Goal: Task Accomplishment & Management: Use online tool/utility

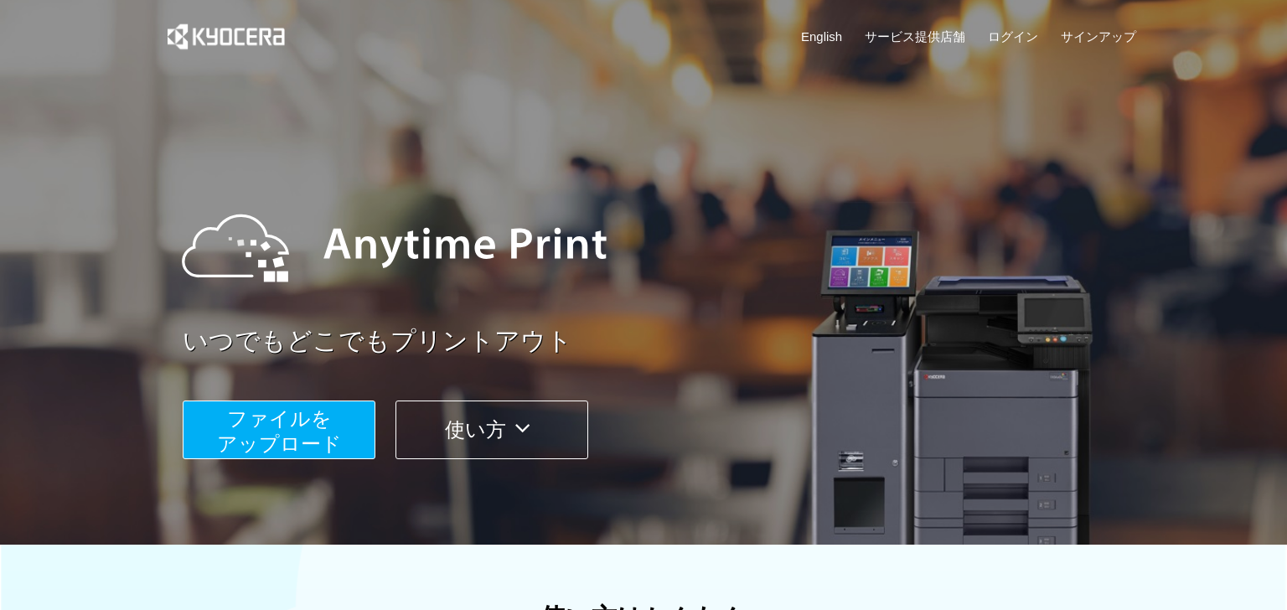
click at [1224, 375] on div at bounding box center [643, 272] width 1287 height 545
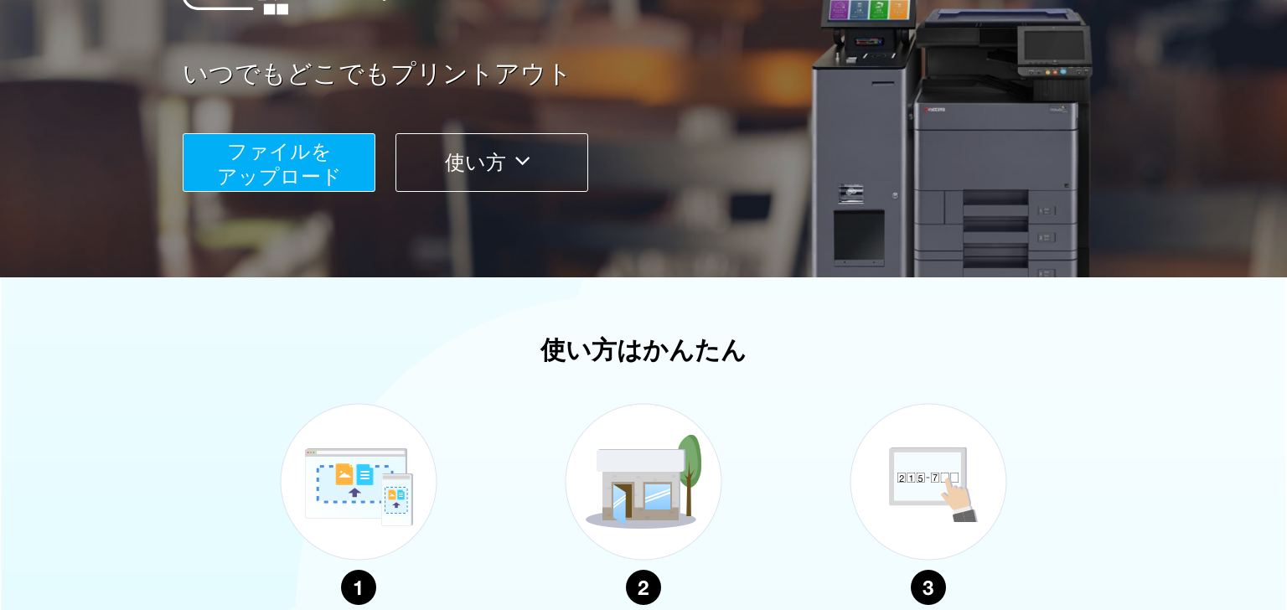
scroll to position [268, 0]
click at [339, 148] on button "ファイルを ​​アップロード" at bounding box center [279, 161] width 193 height 59
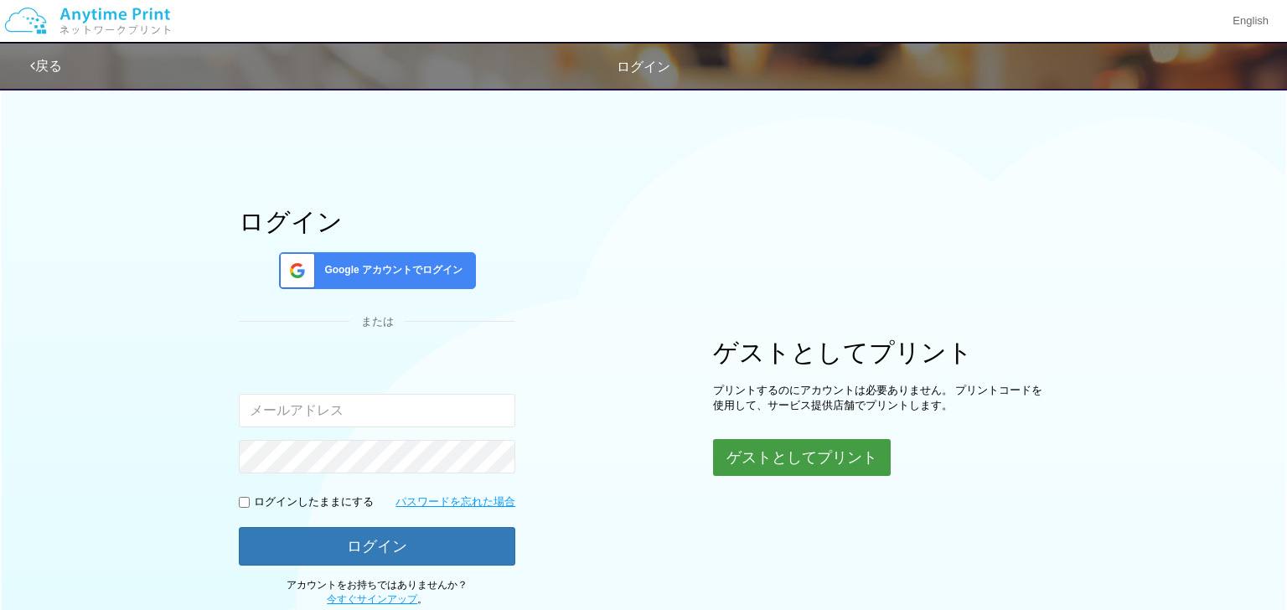
click at [846, 458] on button "ゲストとしてプリント" at bounding box center [802, 457] width 178 height 37
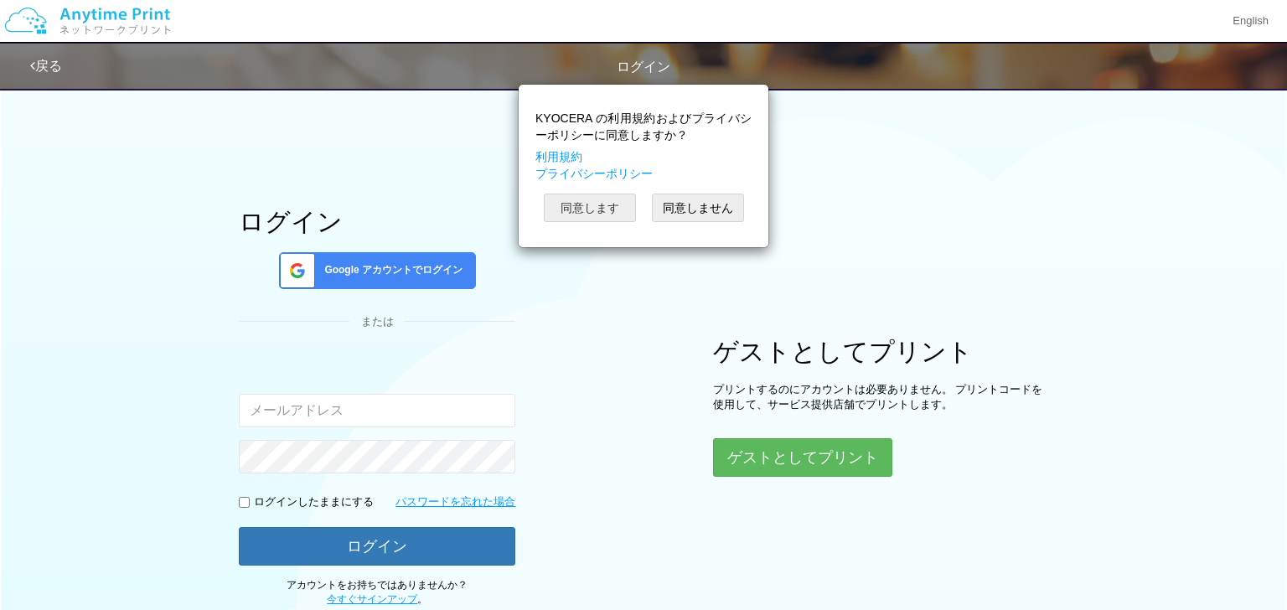
click at [608, 209] on button "同意します" at bounding box center [590, 208] width 92 height 28
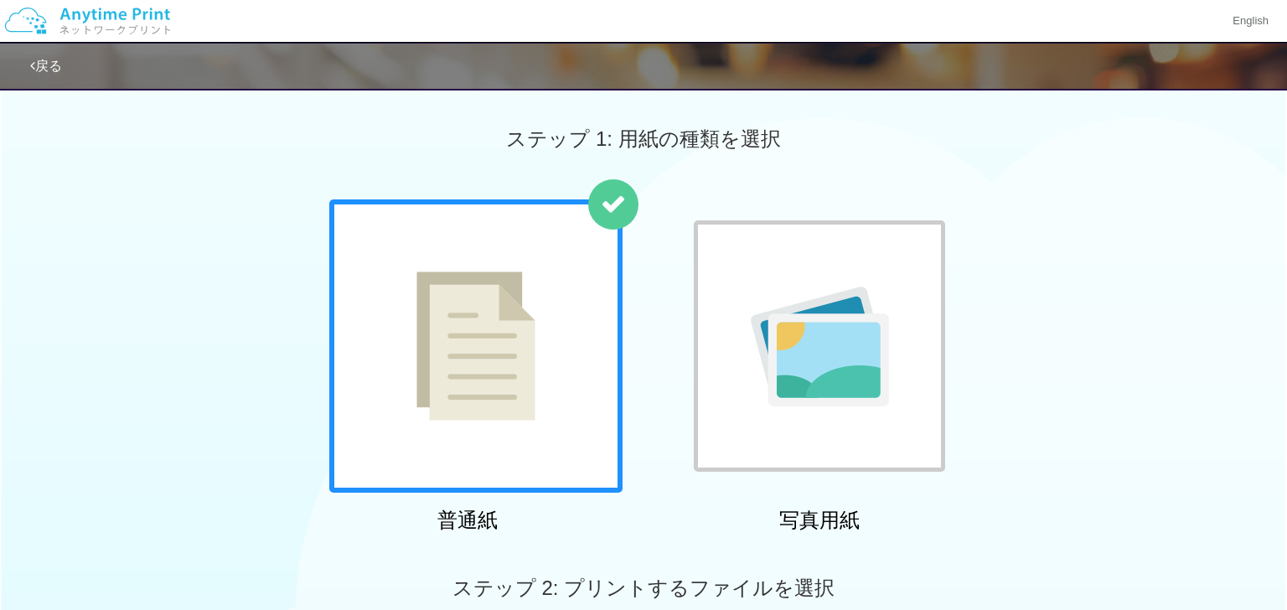
click at [1160, 331] on div "普通紙 写真用紙" at bounding box center [643, 369] width 1287 height 340
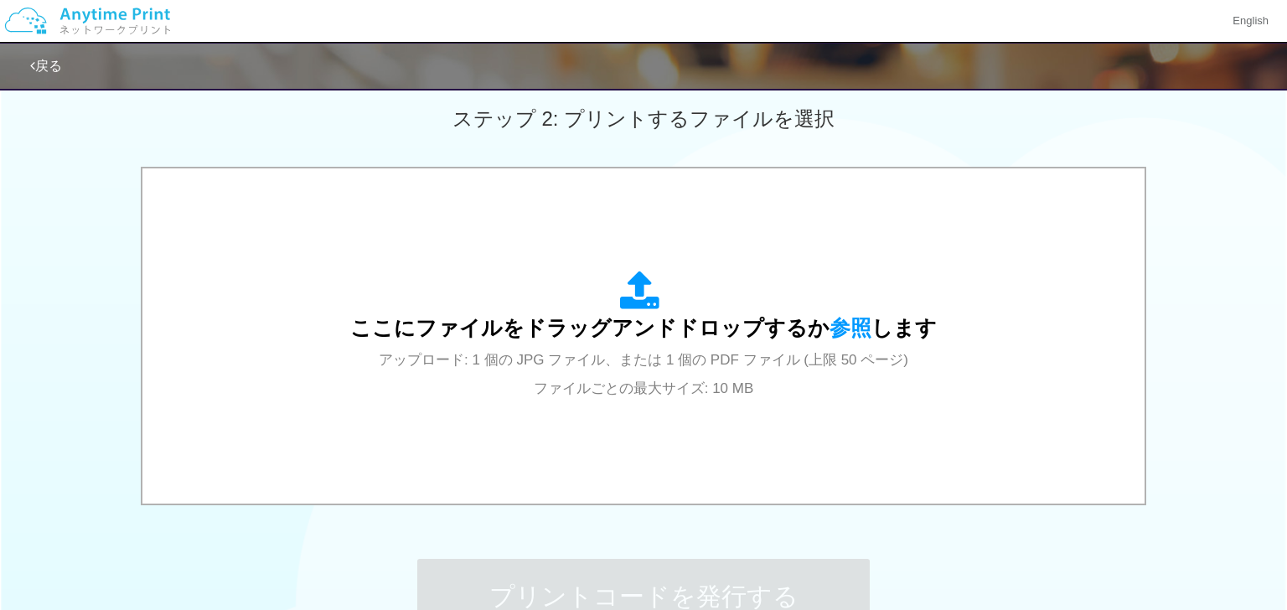
scroll to position [503, 0]
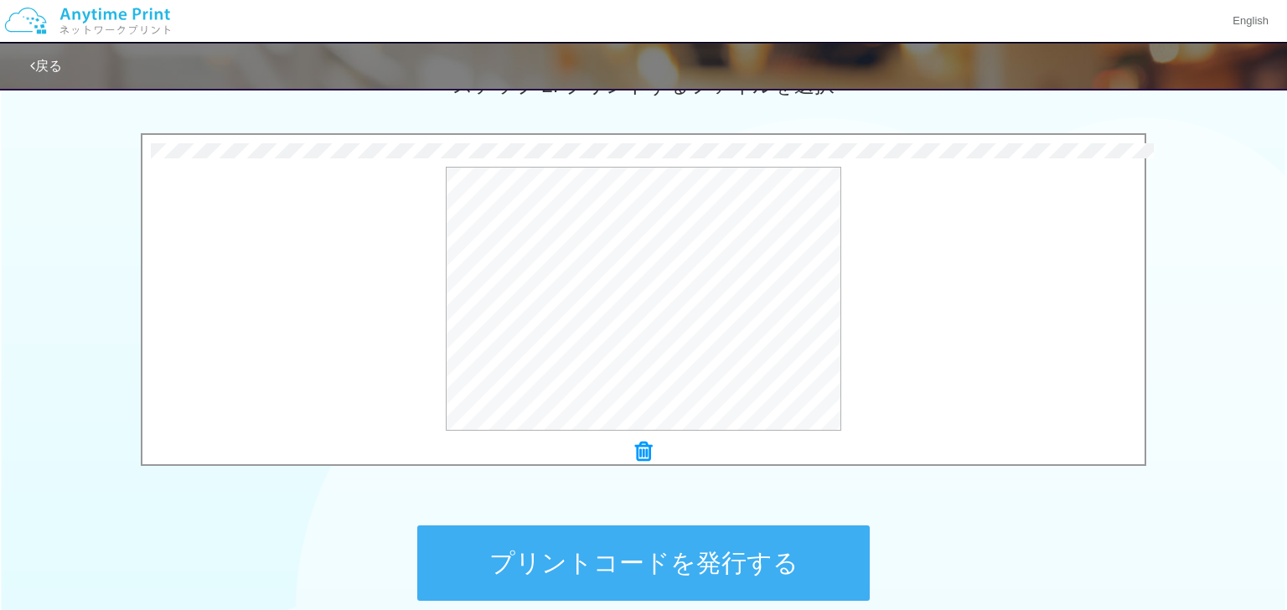
click at [719, 562] on button "プリントコードを発行する" at bounding box center [643, 563] width 453 height 75
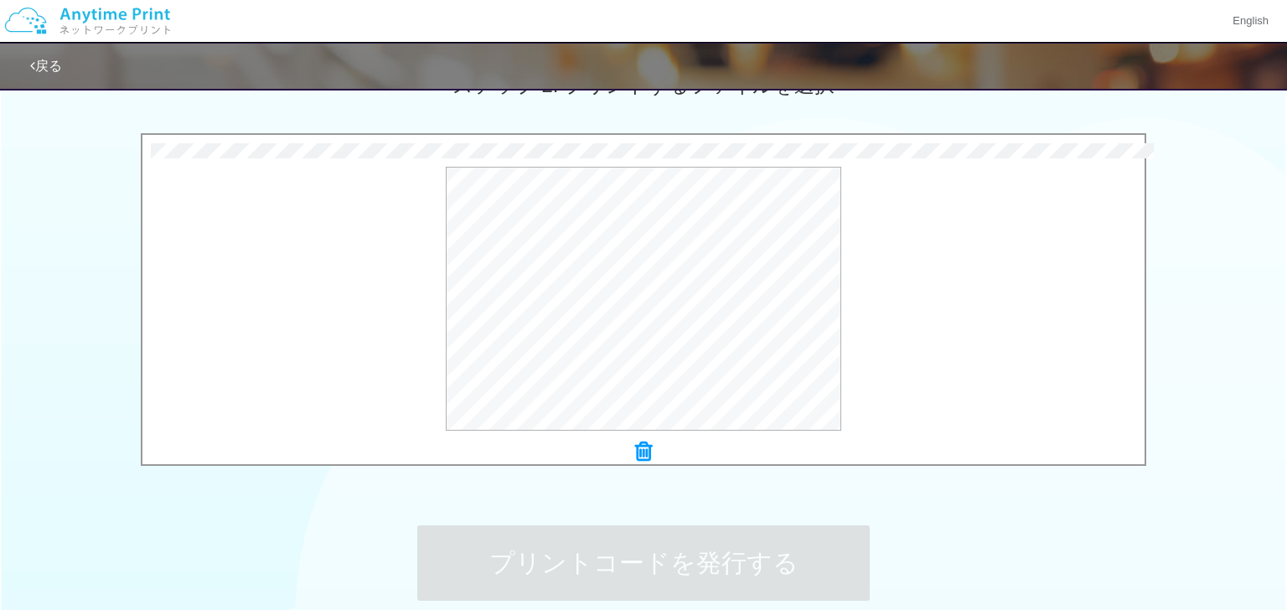
scroll to position [0, 0]
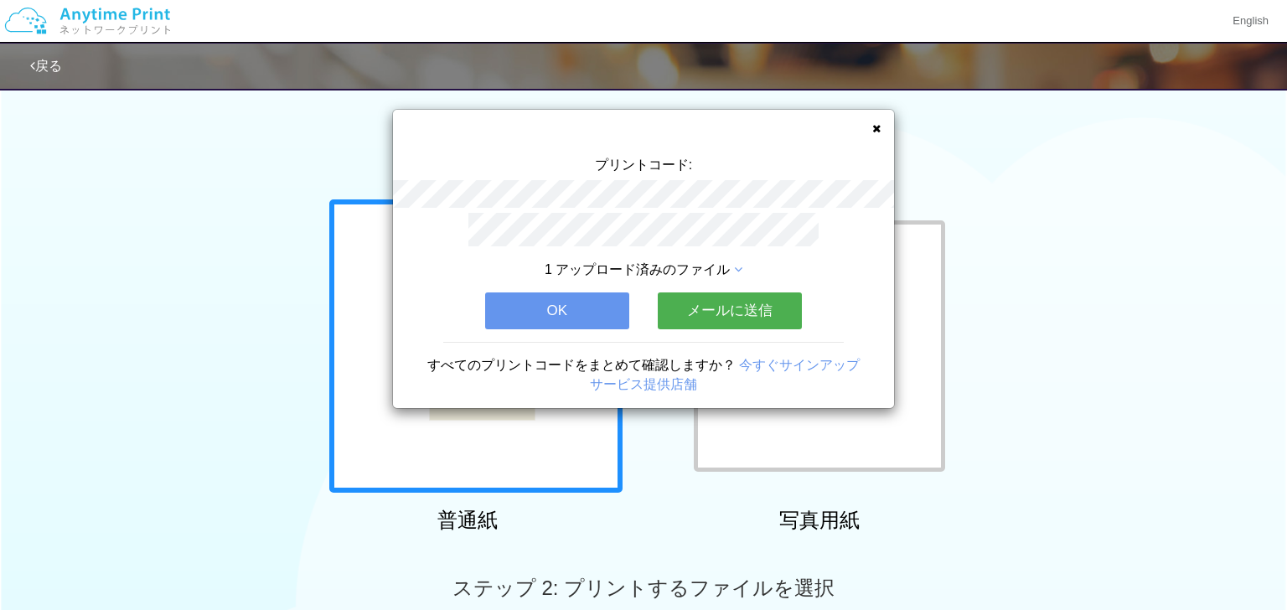
click at [593, 318] on button "OK" at bounding box center [557, 311] width 144 height 37
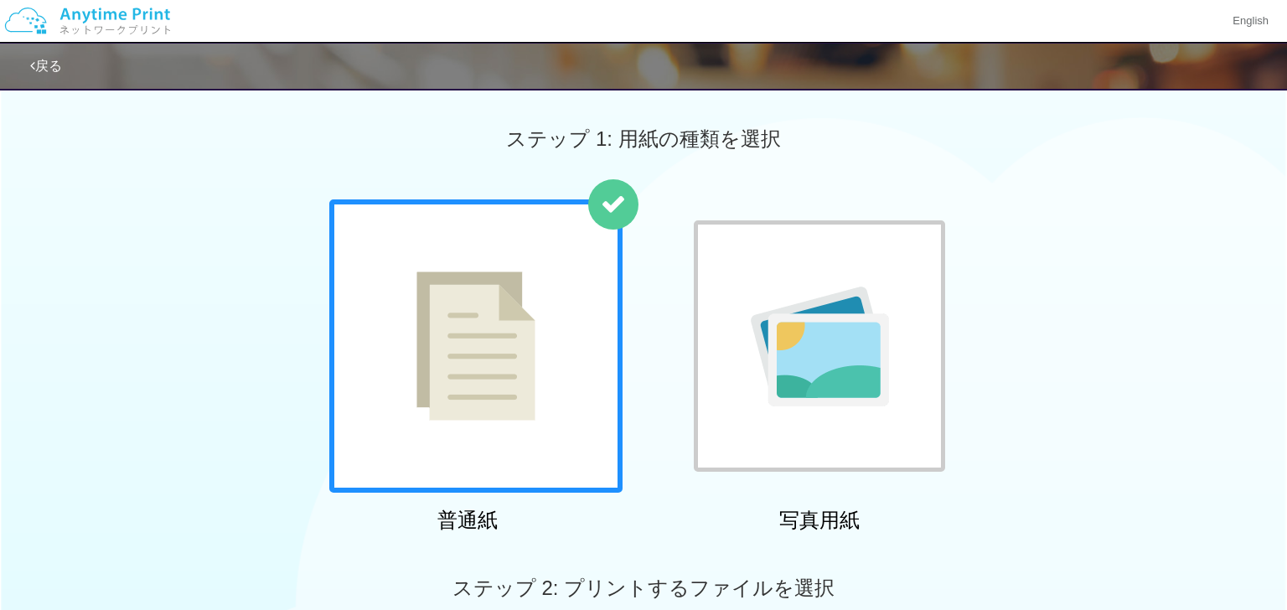
click at [1026, 370] on div "普通紙 写真用紙" at bounding box center [643, 369] width 1287 height 340
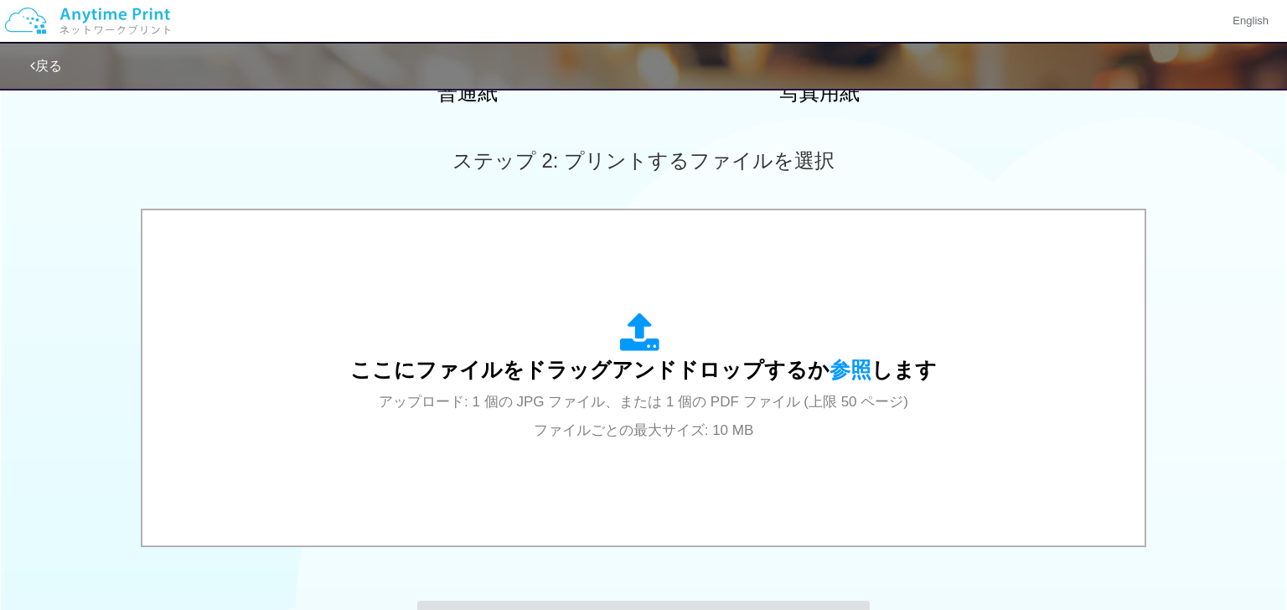
scroll to position [436, 0]
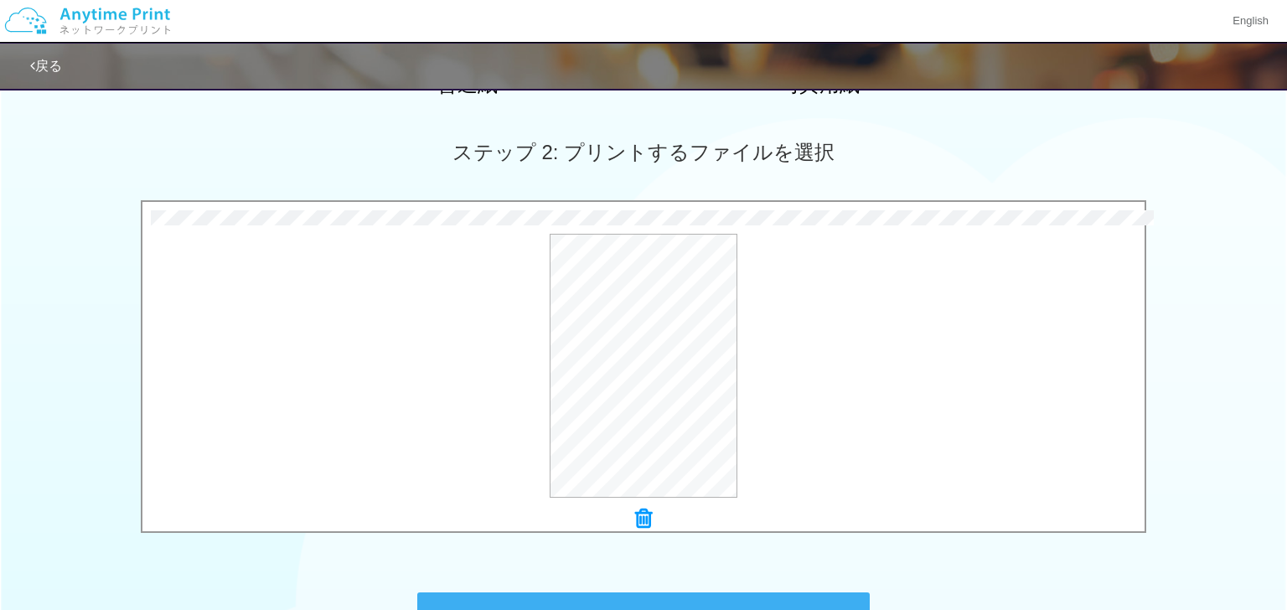
click at [1207, 465] on div "0.2 MB [PERSON_NAME]師.pdf Check Error × [PERSON_NAME].pdf プレビュー" at bounding box center [643, 371] width 1287 height 342
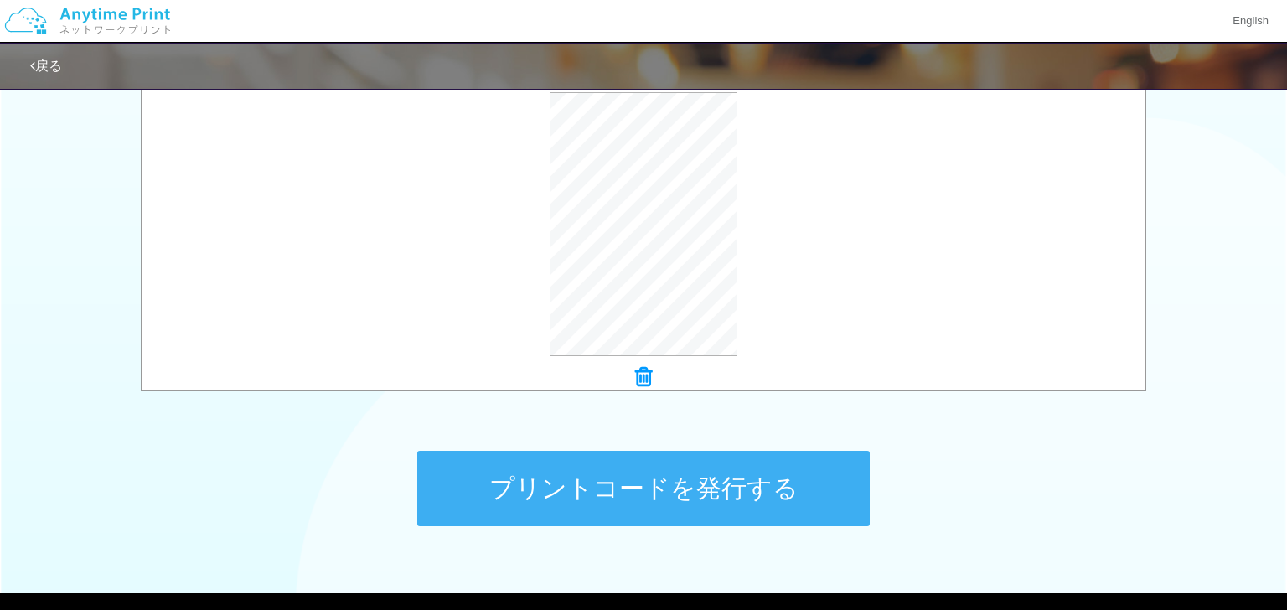
scroll to position [603, 0]
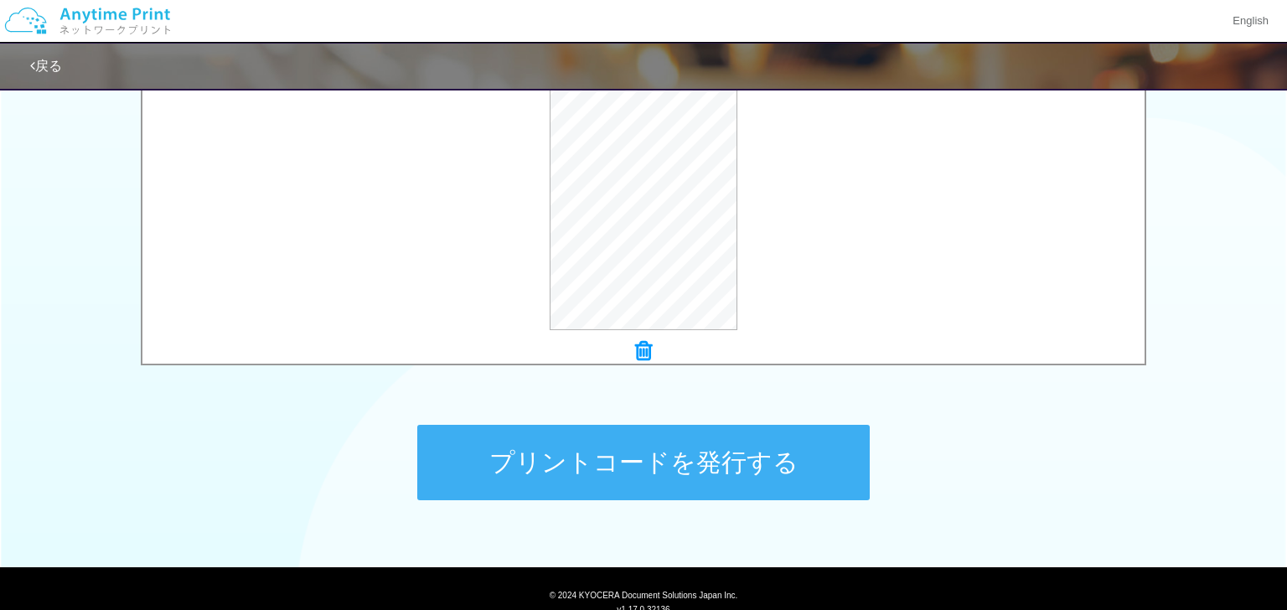
click at [703, 448] on button "プリントコードを発行する" at bounding box center [643, 462] width 453 height 75
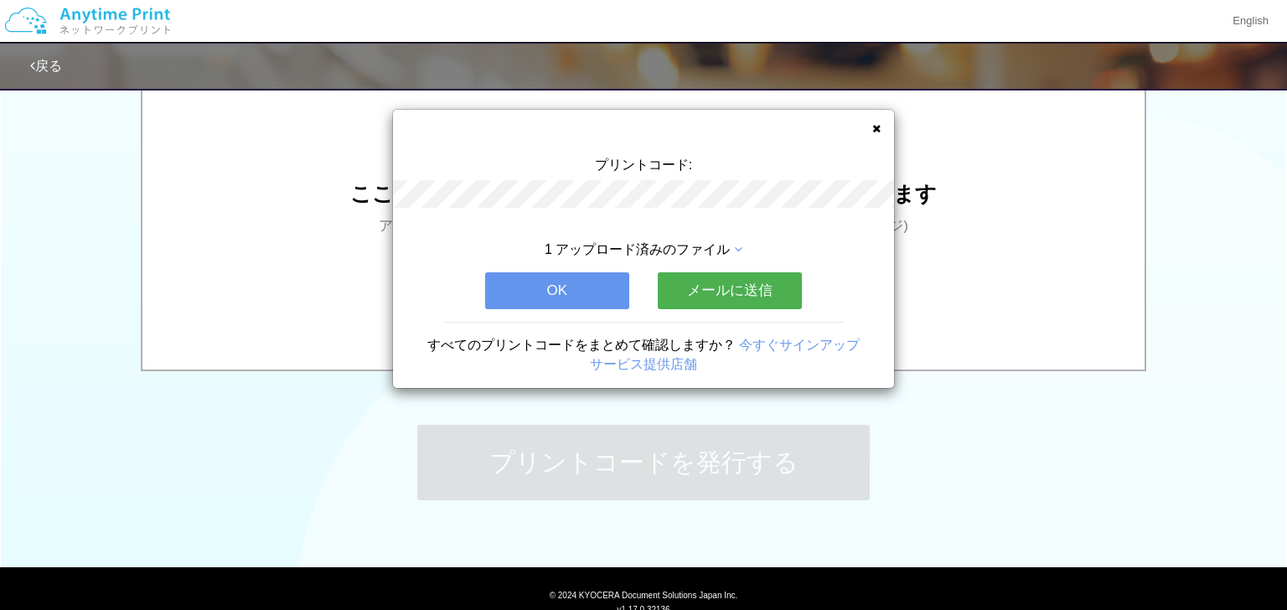
scroll to position [0, 0]
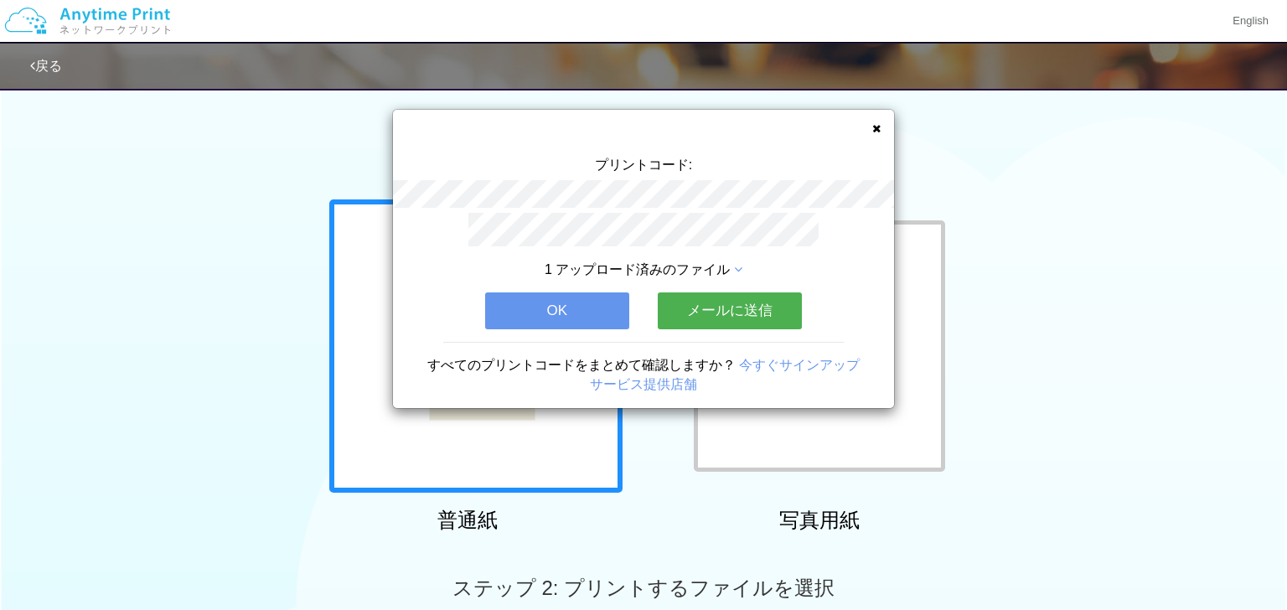
click at [680, 439] on div "プリントコード: 1 アップロード済みのファイル OK メールに送信 すべてのプリントコードをまとめて確認しますか？ 今すぐサインアップ サービス提供店舗" at bounding box center [643, 305] width 1287 height 610
click at [1023, 508] on div "プリントコード: 1 アップロード済みのファイル OK メールに送信 すべてのプリントコードをまとめて確認しますか？ 今すぐサインアップ サービス提供店舗" at bounding box center [643, 305] width 1287 height 610
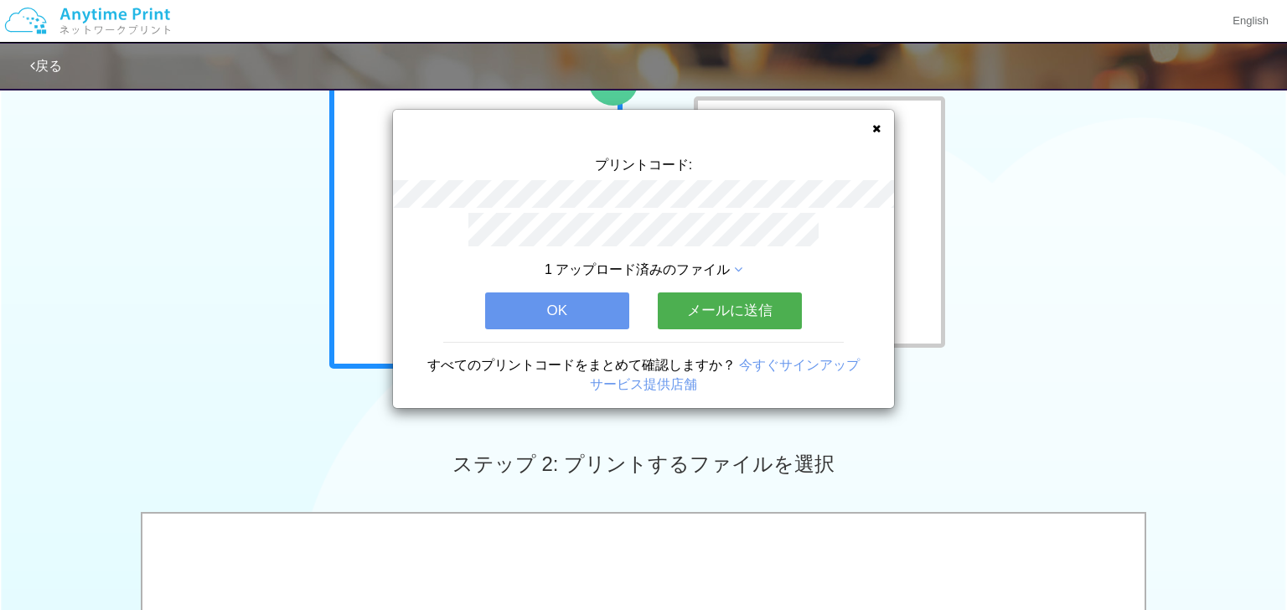
scroll to position [134, 0]
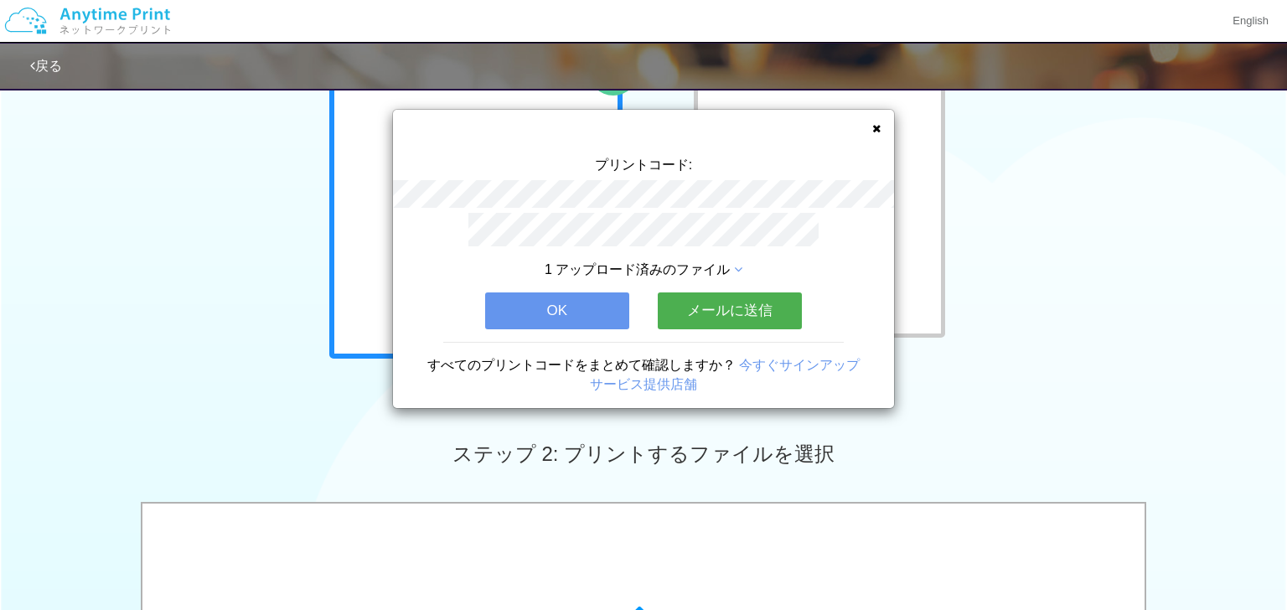
click at [603, 316] on button "OK" at bounding box center [557, 311] width 144 height 37
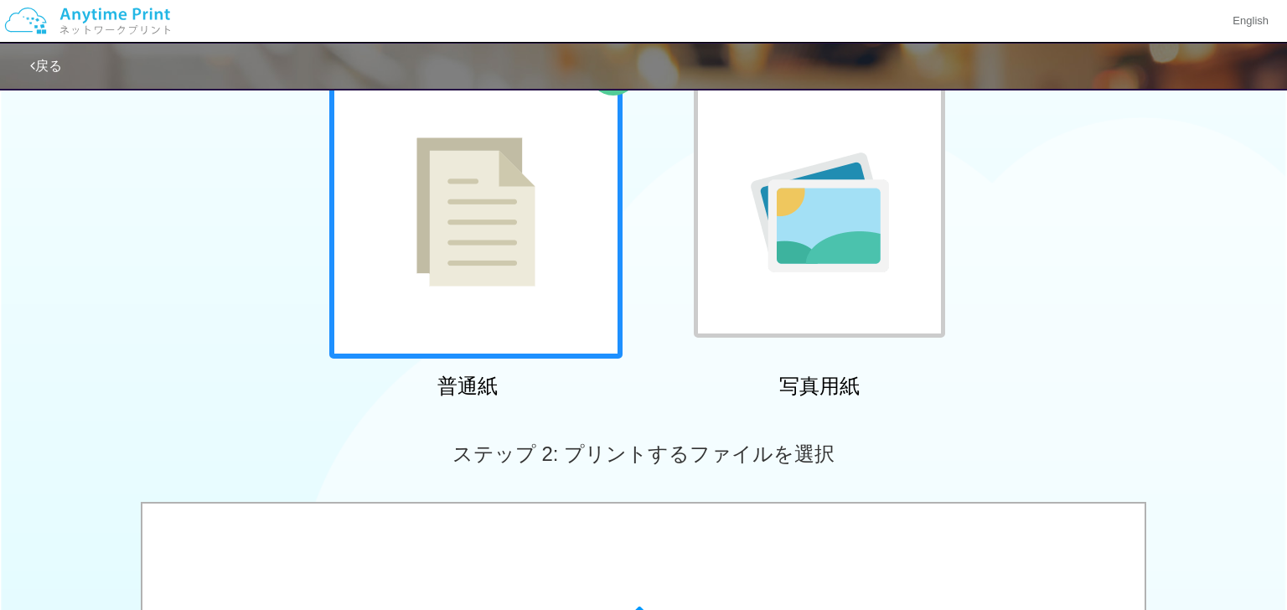
click at [1034, 403] on div "普通紙 写真用紙" at bounding box center [643, 235] width 1287 height 340
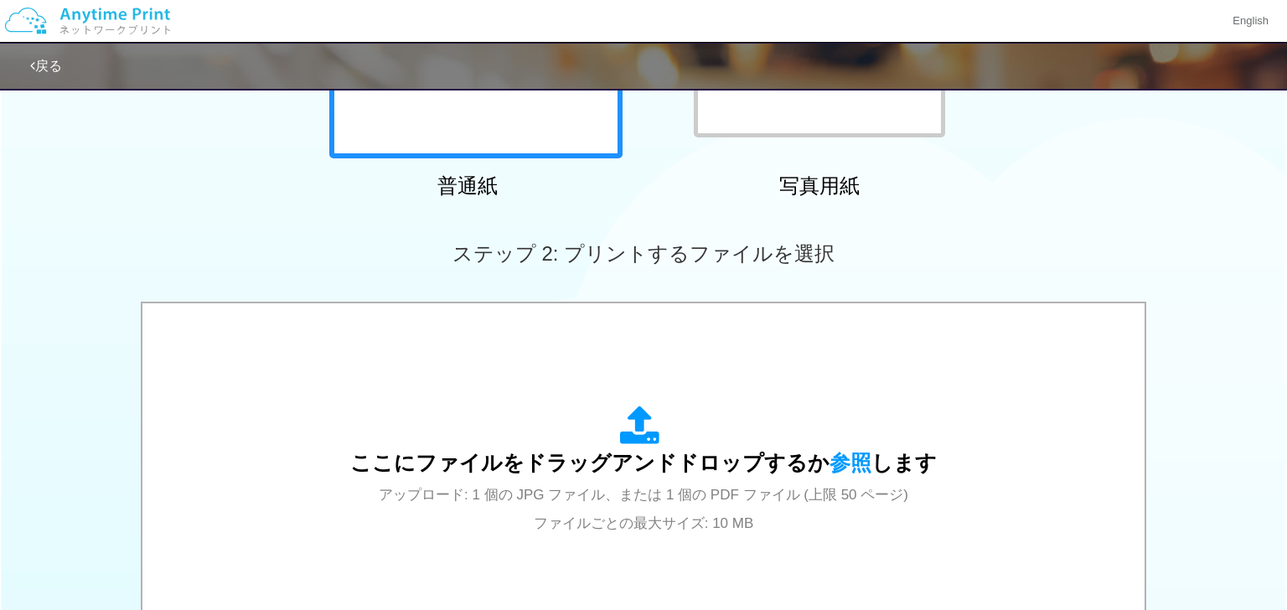
scroll to position [369, 0]
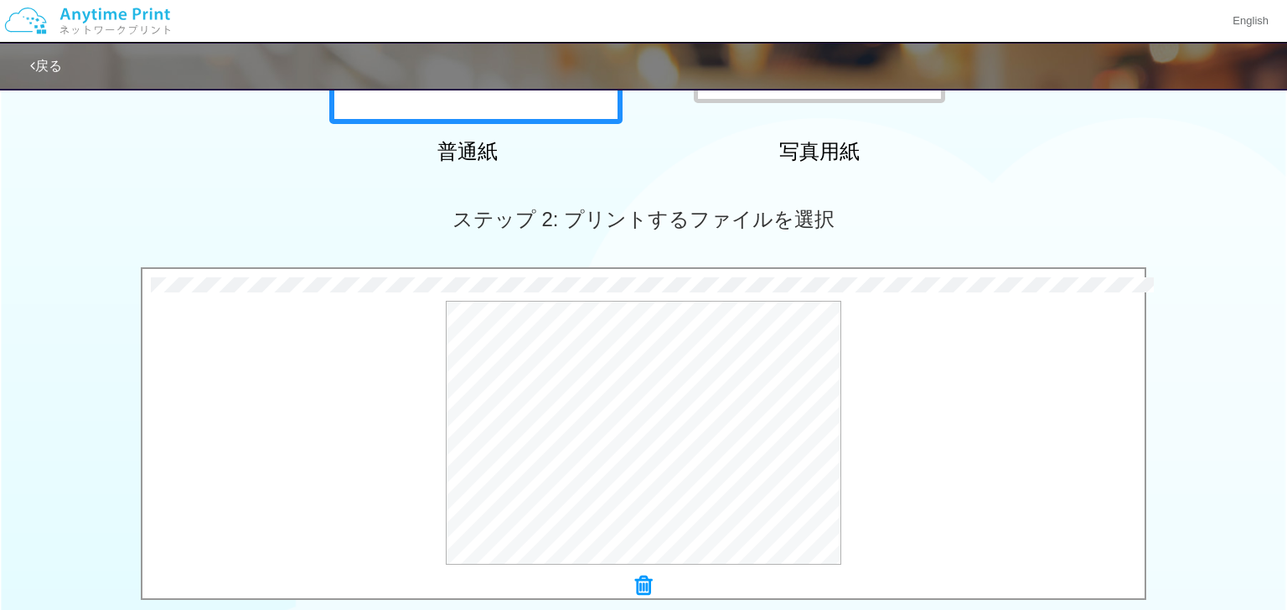
click at [1216, 440] on div "0.8 MB 022.jpg Check Error × 022.jpg プレビュー" at bounding box center [643, 438] width 1287 height 342
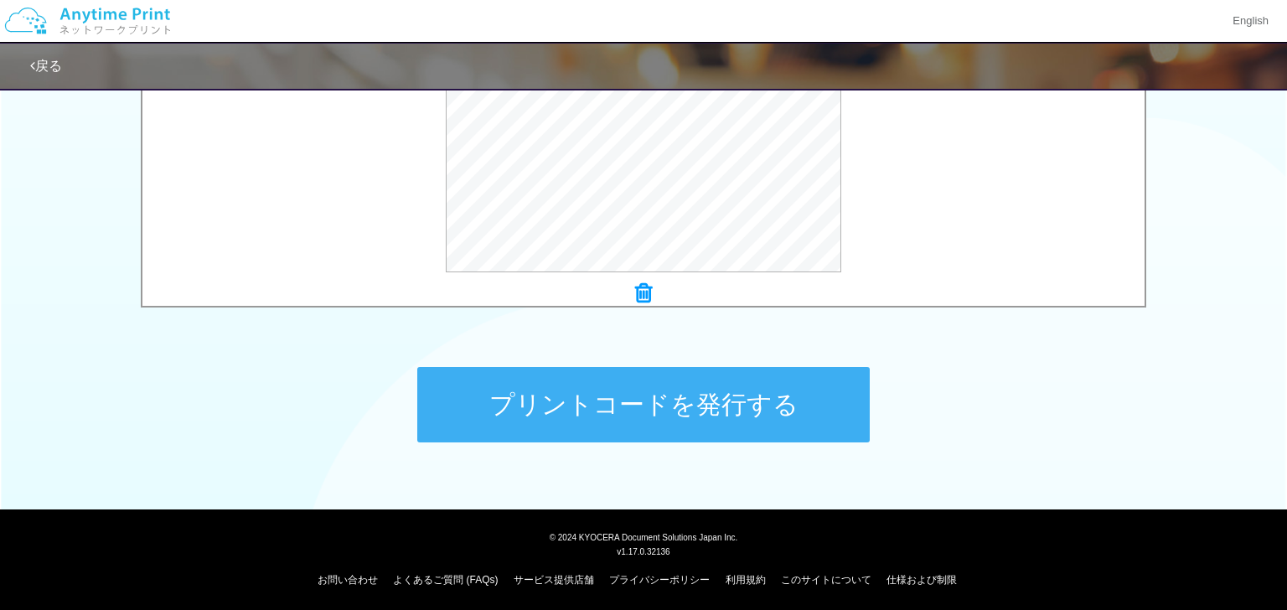
scroll to position [664, 0]
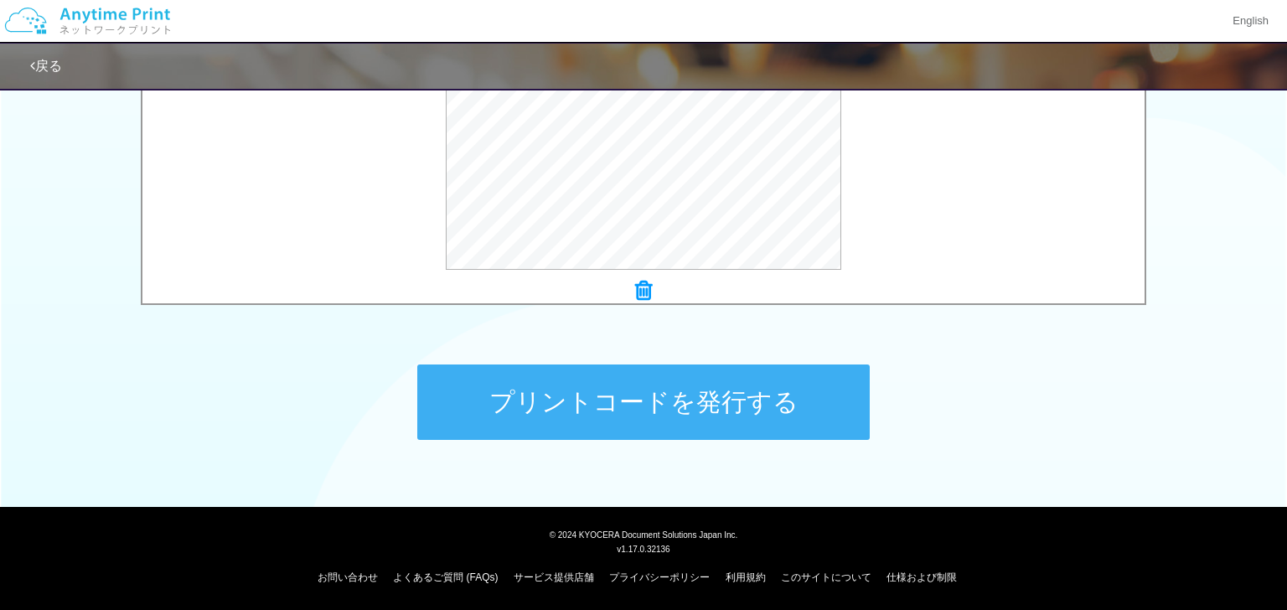
click at [749, 402] on button "プリントコードを発行する" at bounding box center [643, 402] width 453 height 75
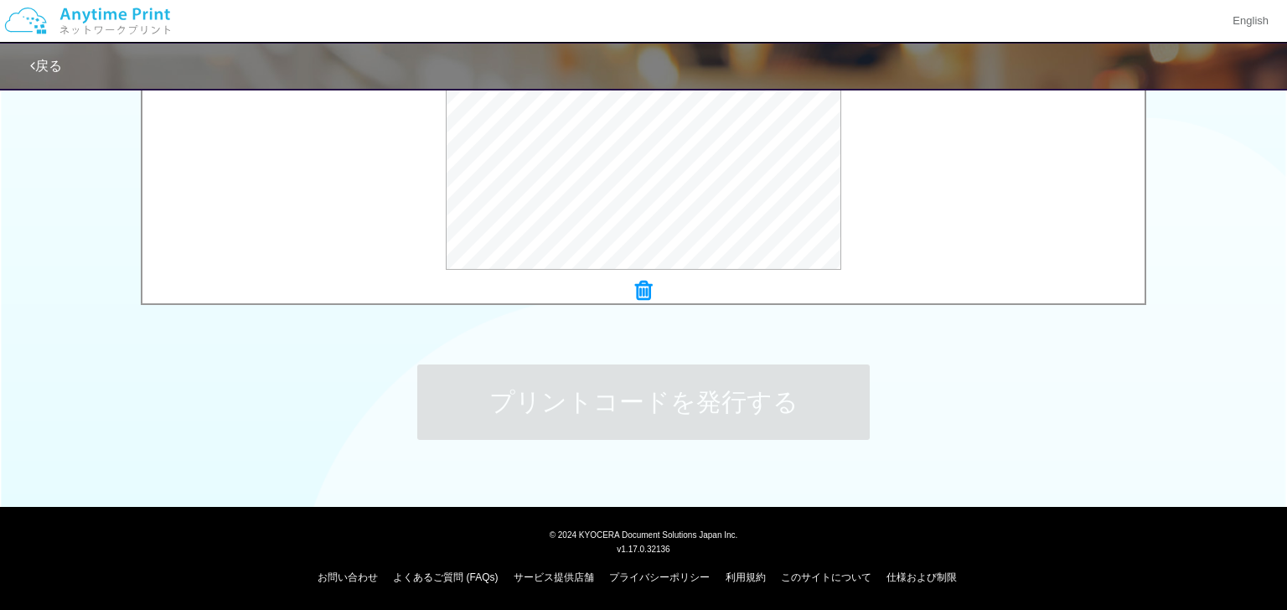
scroll to position [0, 0]
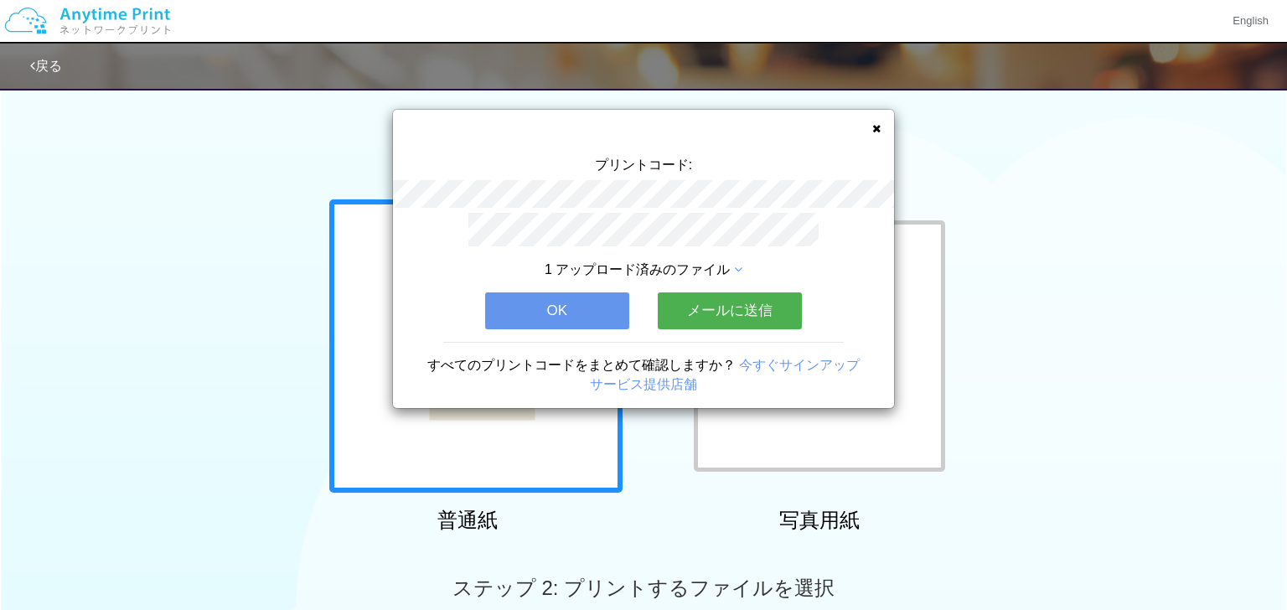
click at [1152, 483] on div "プリントコード: 1 アップロード済みのファイル OK メールに送信 すべてのプリントコードをまとめて確認しますか？ 今すぐサインアップ サービス提供店舗" at bounding box center [643, 305] width 1287 height 610
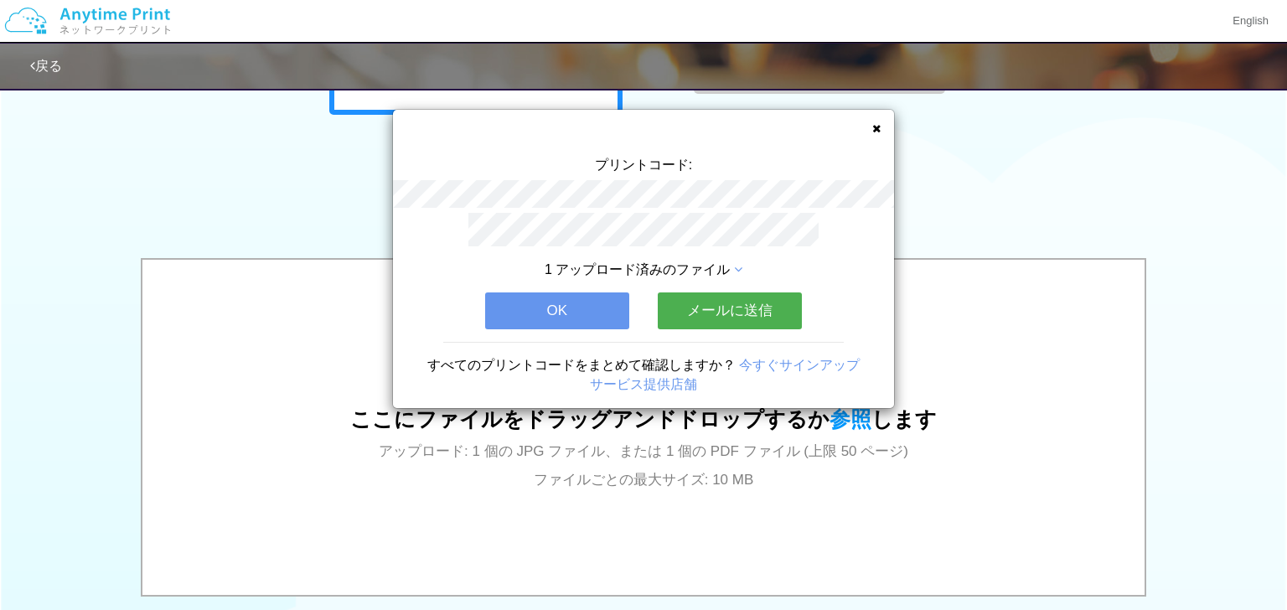
scroll to position [402, 0]
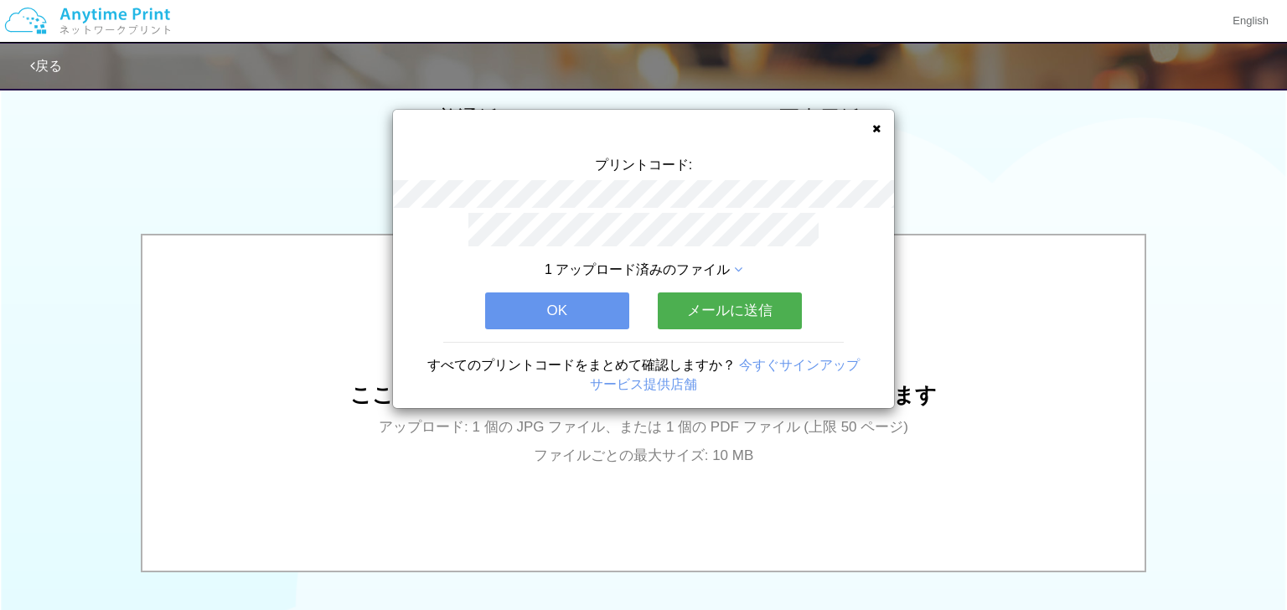
click at [612, 304] on button "OK" at bounding box center [557, 311] width 144 height 37
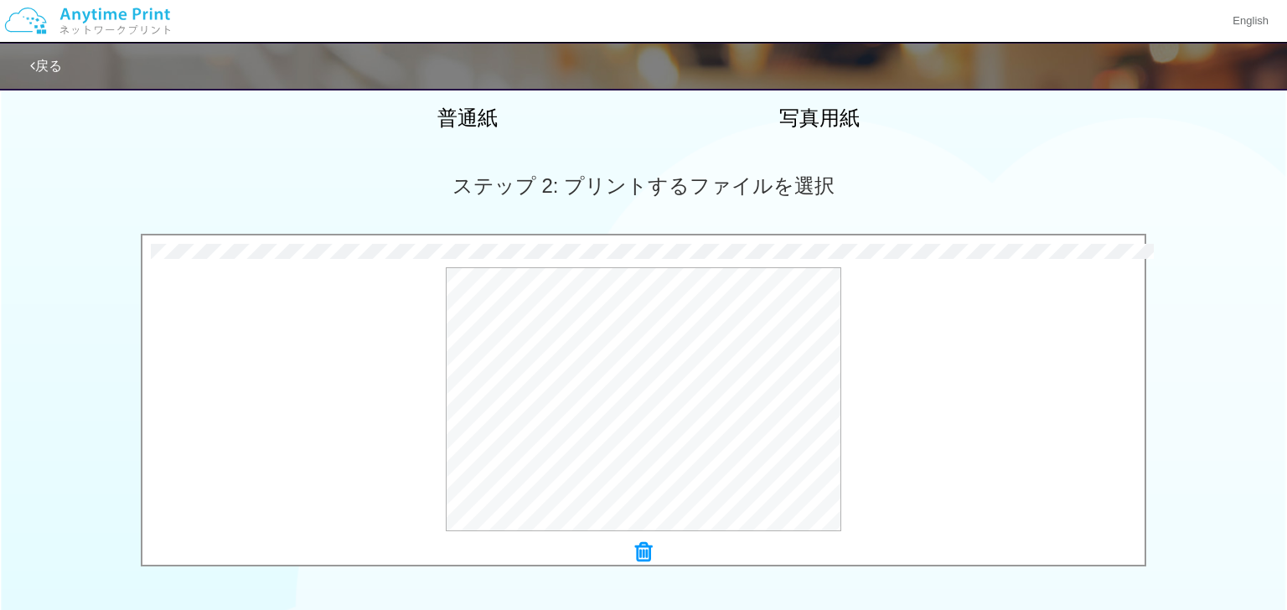
click at [1194, 550] on div "0.8 MB 022.jpg Check Error × 022.jpg プレビュー" at bounding box center [643, 405] width 1287 height 342
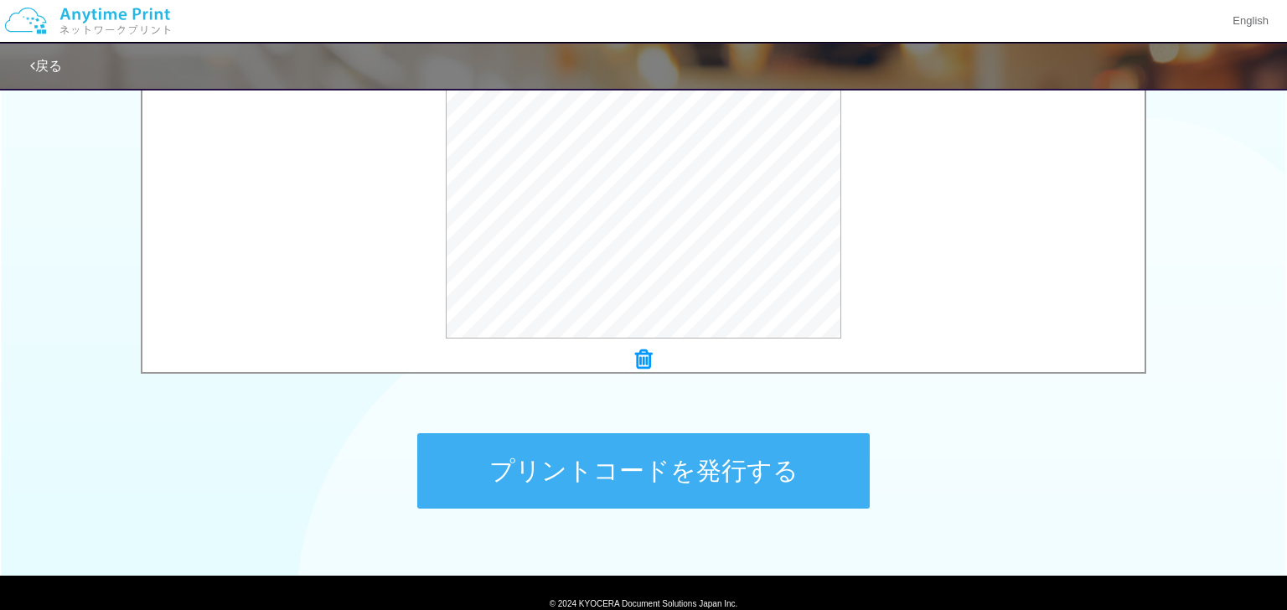
scroll to position [603, 0]
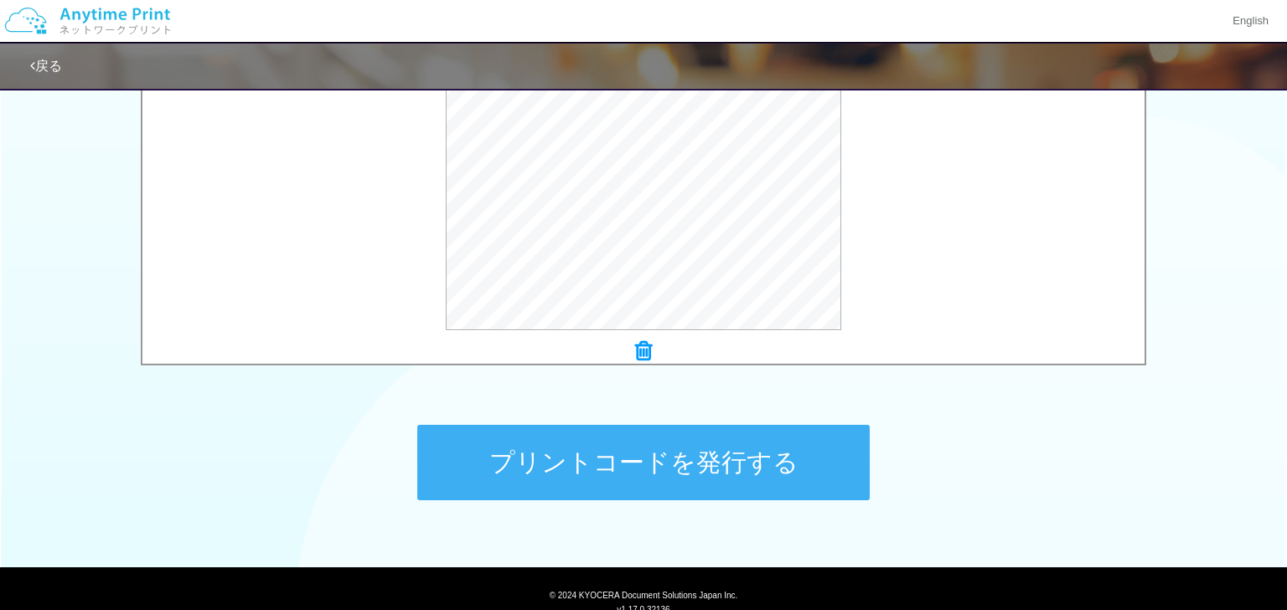
click at [597, 483] on button "プリントコードを発行する" at bounding box center [643, 462] width 453 height 75
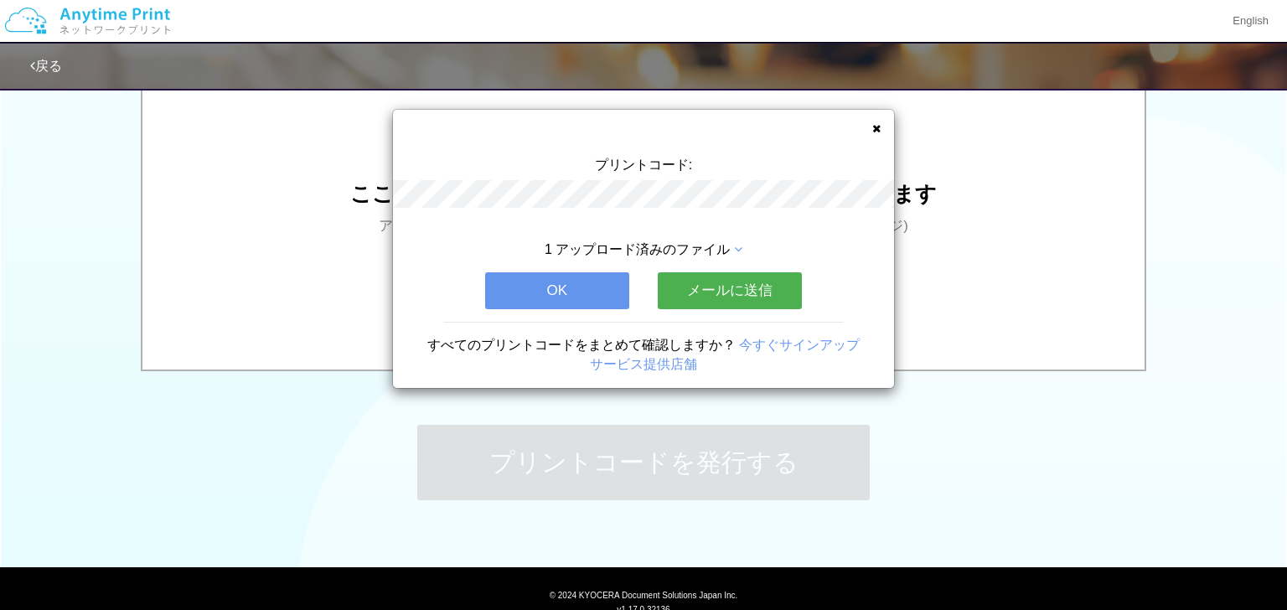
scroll to position [0, 0]
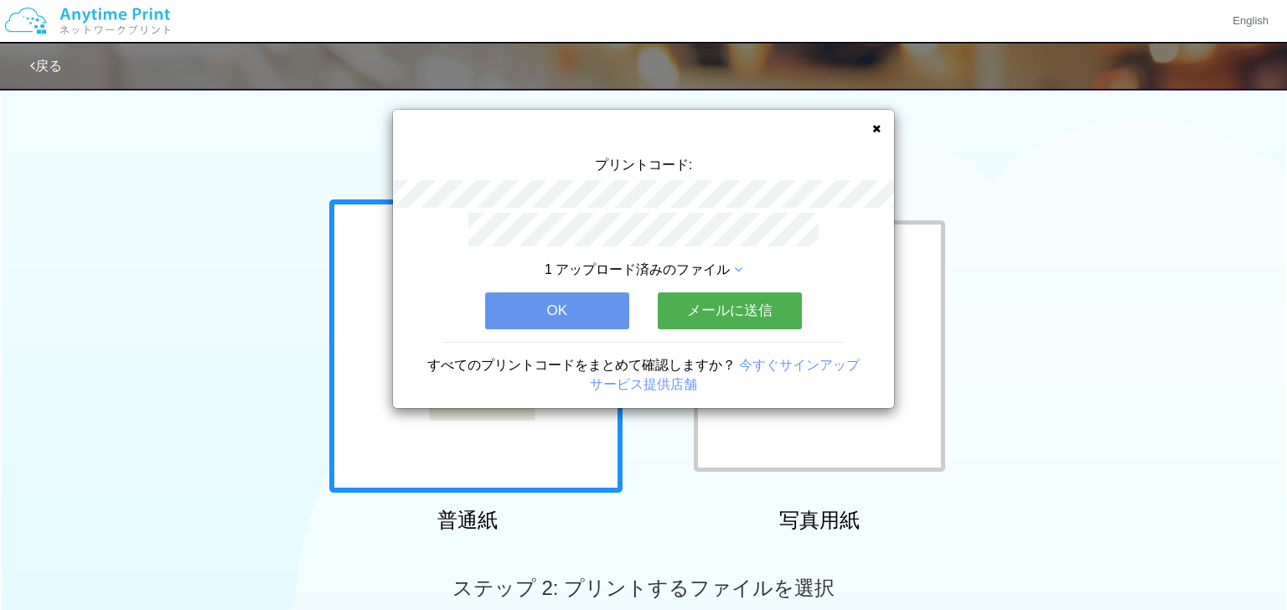
click at [877, 126] on icon at bounding box center [877, 128] width 8 height 11
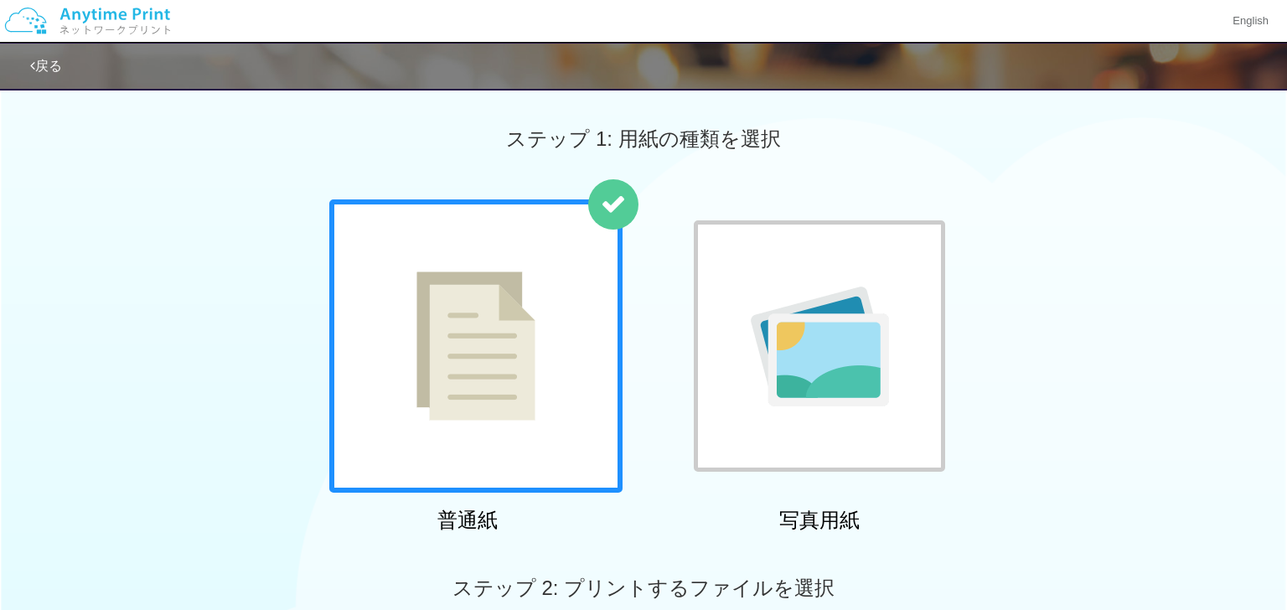
click at [287, 394] on div "普通紙 写真用紙" at bounding box center [643, 369] width 1287 height 340
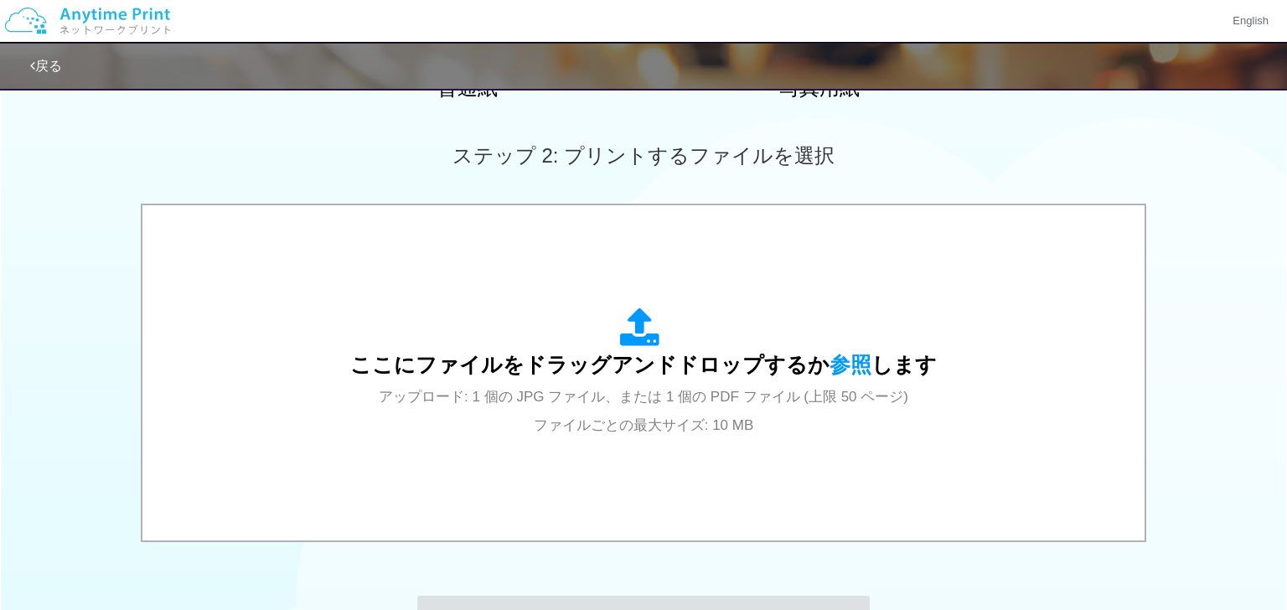
scroll to position [436, 0]
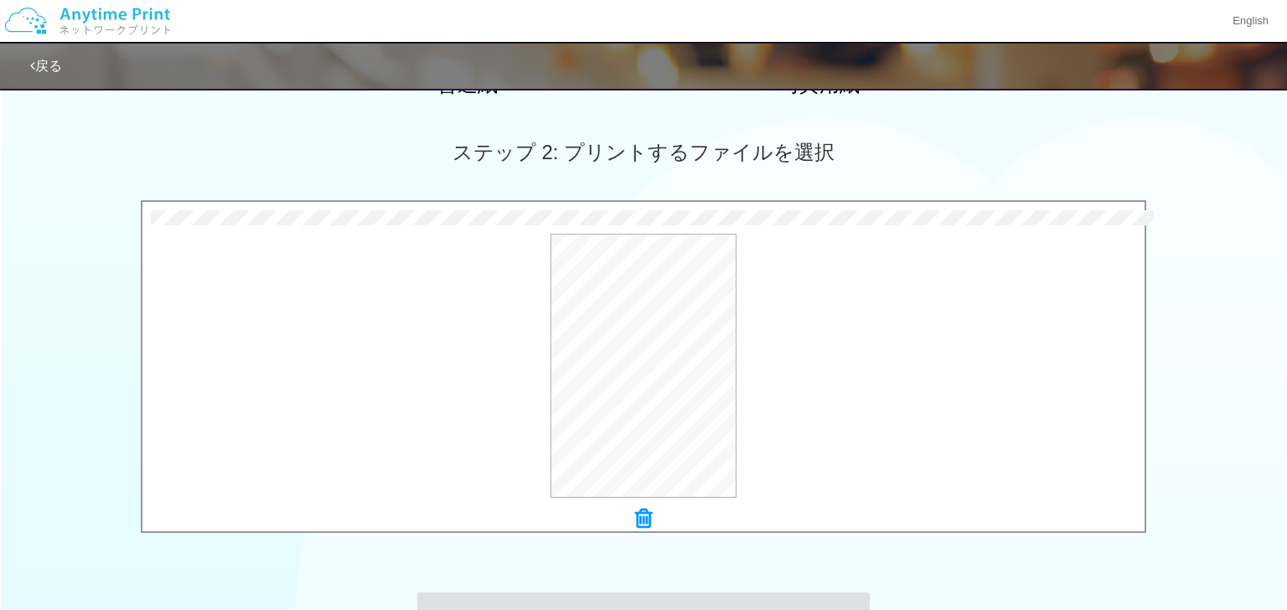
scroll to position [0, 0]
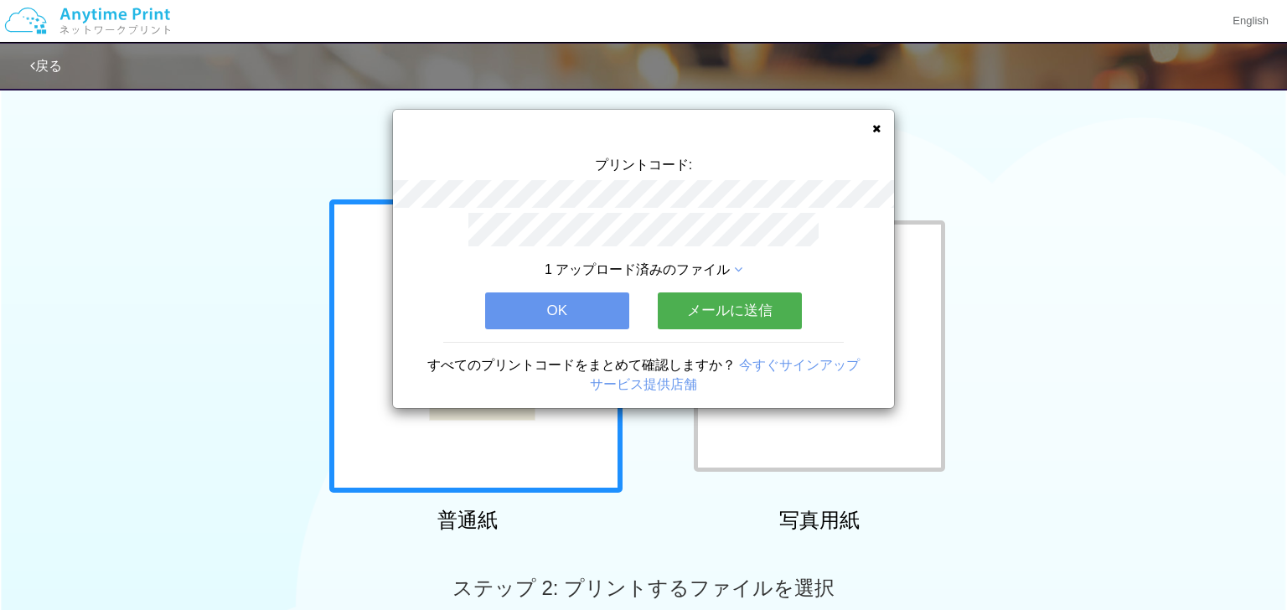
click at [572, 314] on button "OK" at bounding box center [557, 311] width 144 height 37
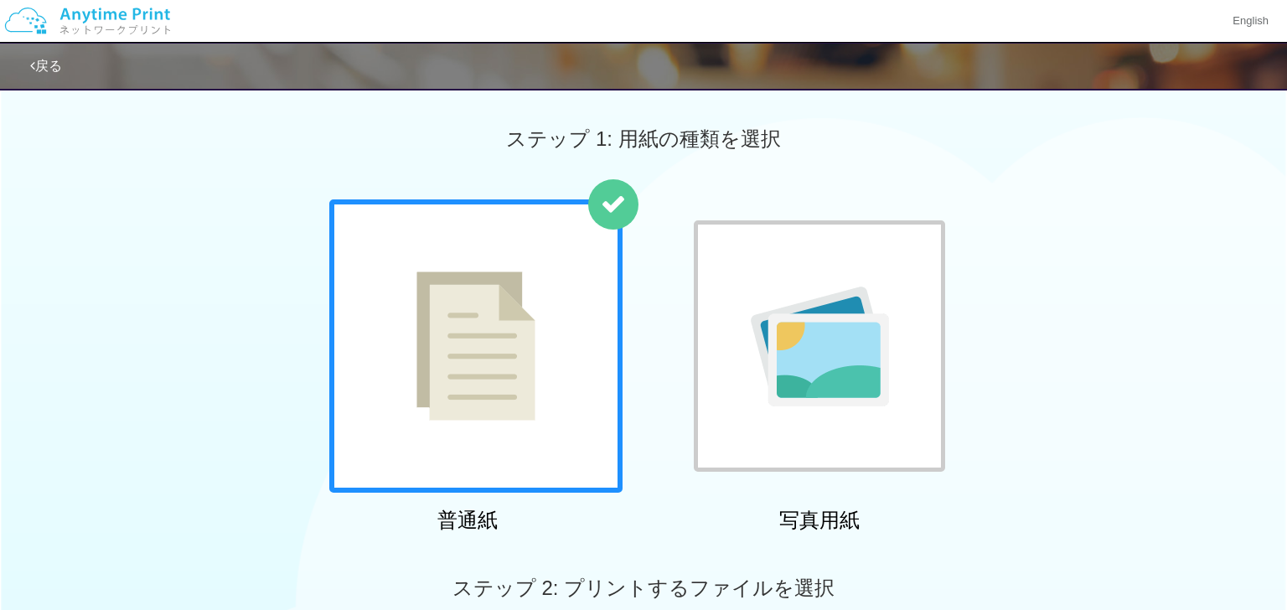
click at [572, 314] on div at bounding box center [475, 345] width 293 height 293
click at [1131, 489] on div "普通紙 写真用紙" at bounding box center [643, 369] width 1287 height 340
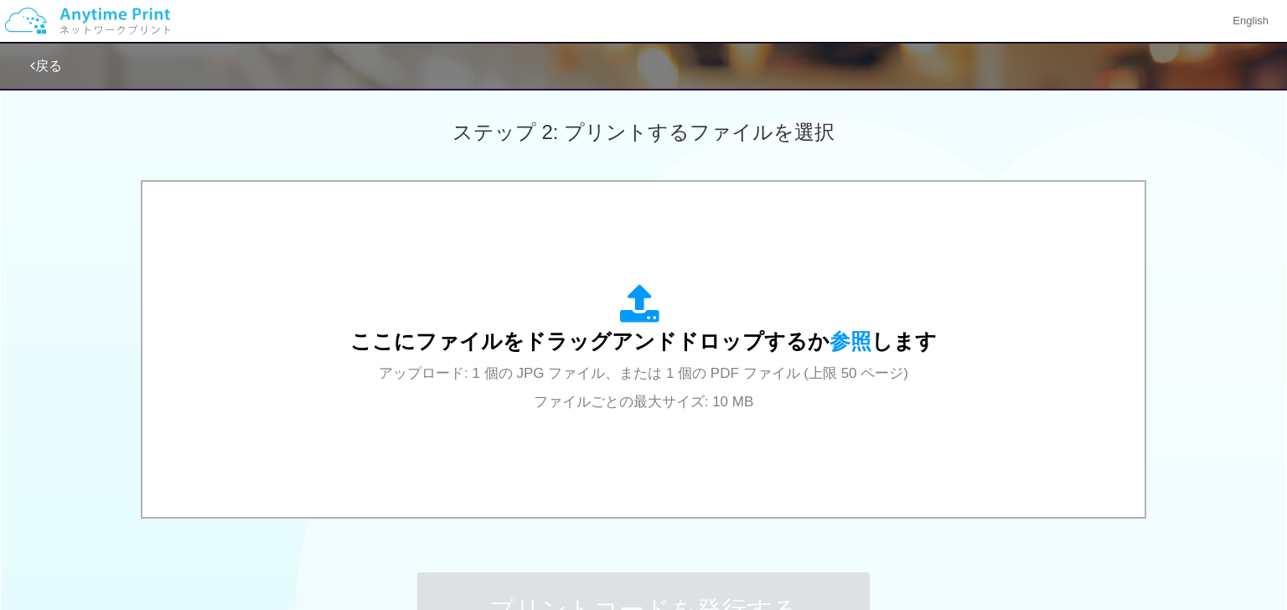
scroll to position [503, 0]
